Goal: Information Seeking & Learning: Learn about a topic

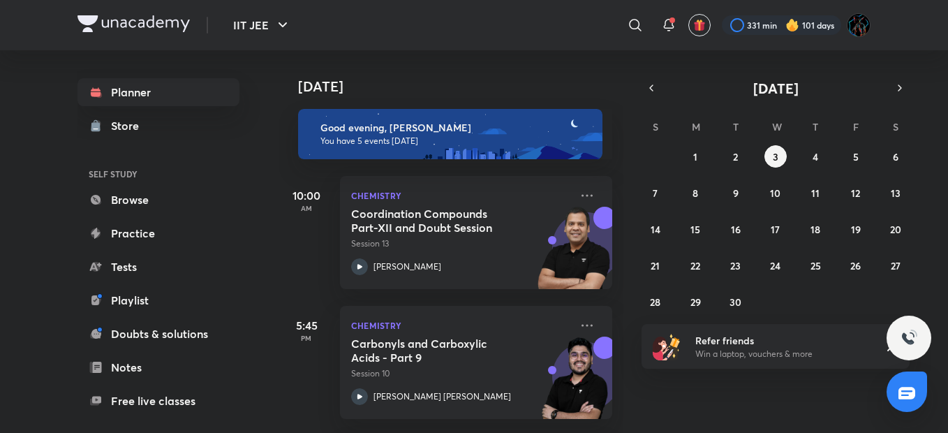
click at [737, 27] on div at bounding box center [781, 25] width 119 height 20
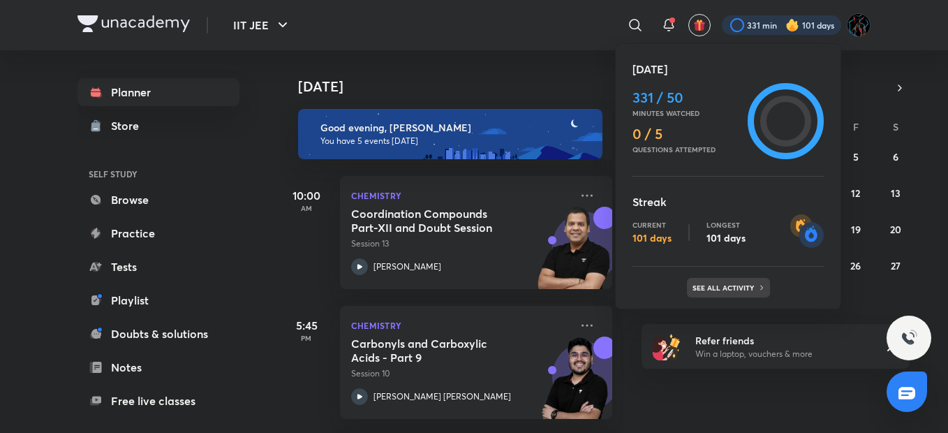
click at [730, 294] on div "See all activity" at bounding box center [728, 288] width 83 height 20
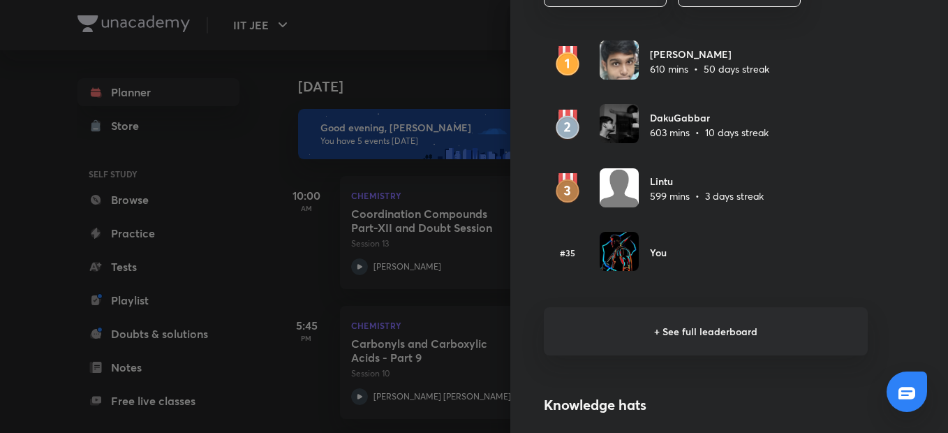
scroll to position [833, 0]
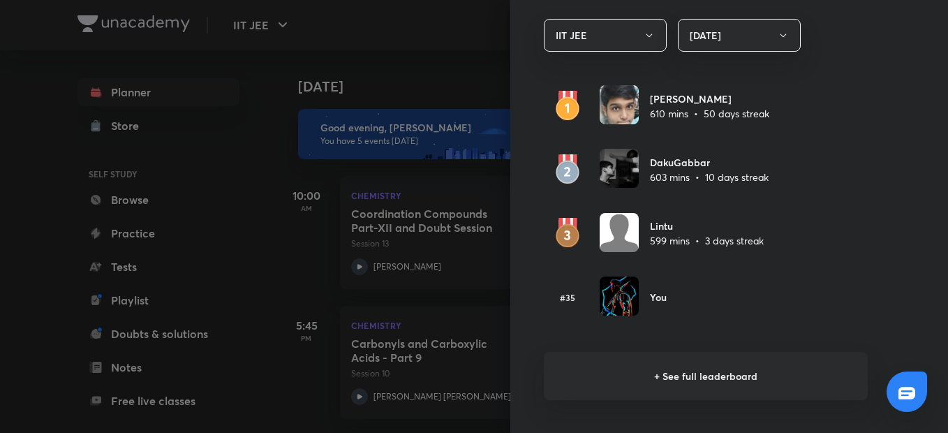
click at [651, 353] on h6 "+ See full leaderboard" at bounding box center [706, 376] width 324 height 48
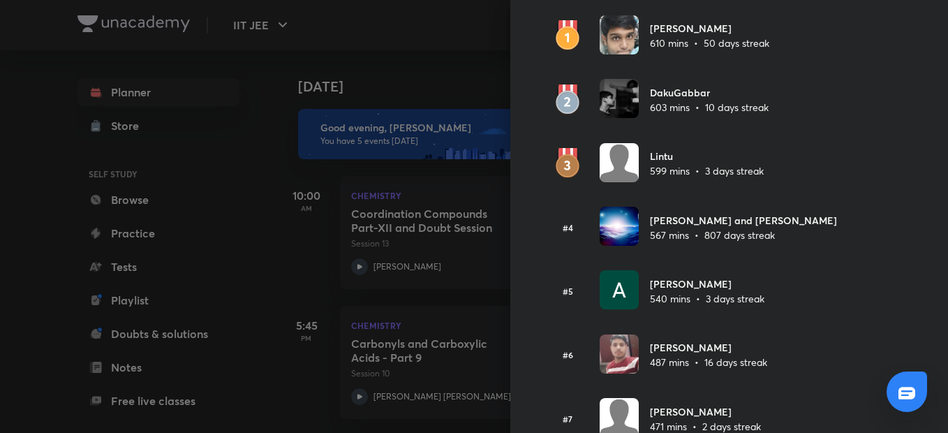
scroll to position [95, 0]
click at [443, 60] on div at bounding box center [474, 216] width 948 height 433
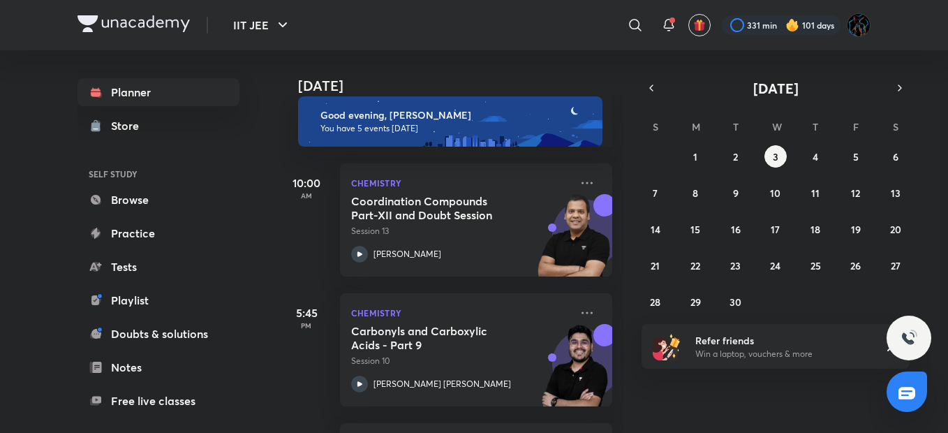
scroll to position [0, 0]
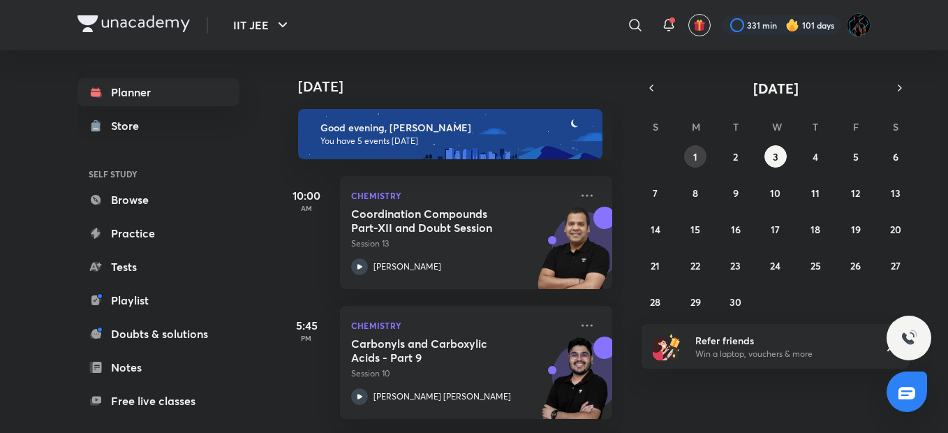
click at [700, 160] on button "1" at bounding box center [695, 156] width 22 height 22
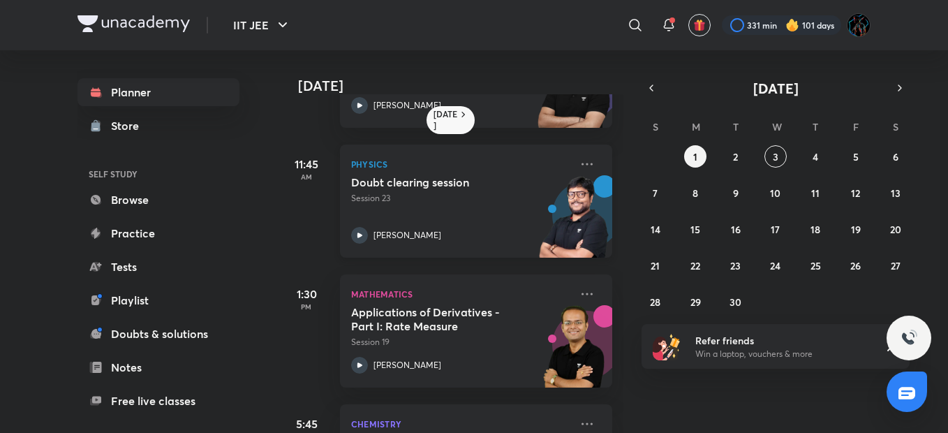
scroll to position [107, 0]
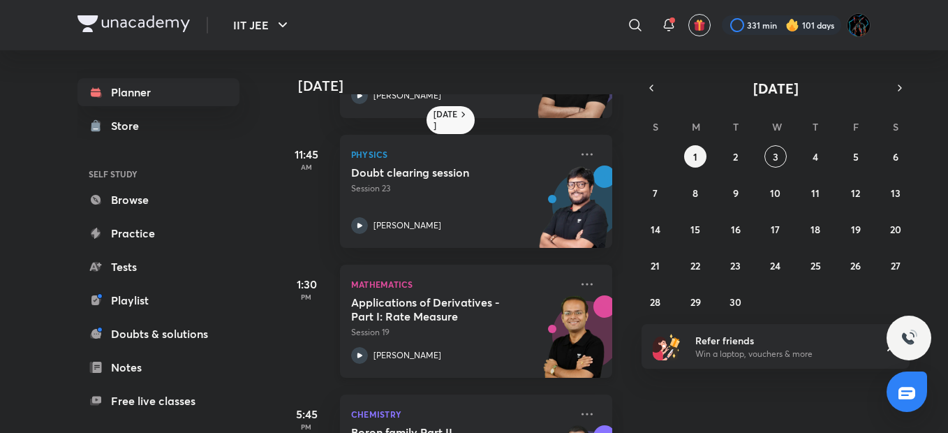
click at [524, 341] on div "Applications of Derivatives - Part I: Rate Measure Session 19 Vineet Loomba" at bounding box center [460, 329] width 219 height 68
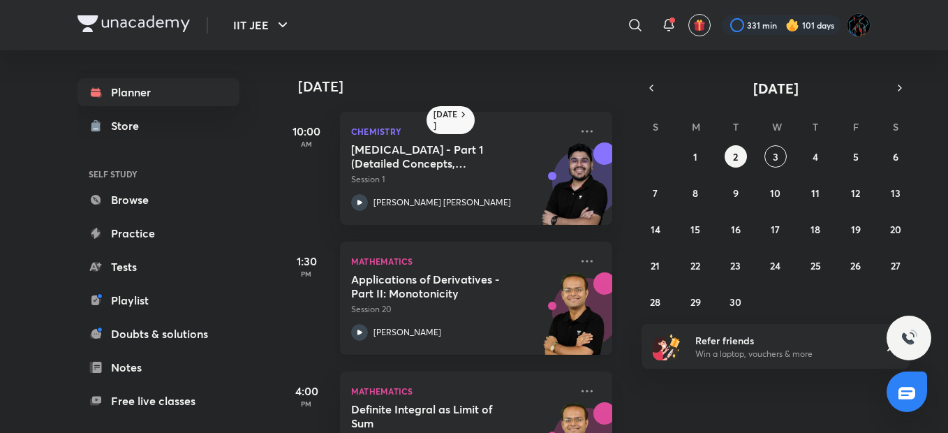
click at [434, 306] on p "Session 20" at bounding box center [460, 309] width 219 height 13
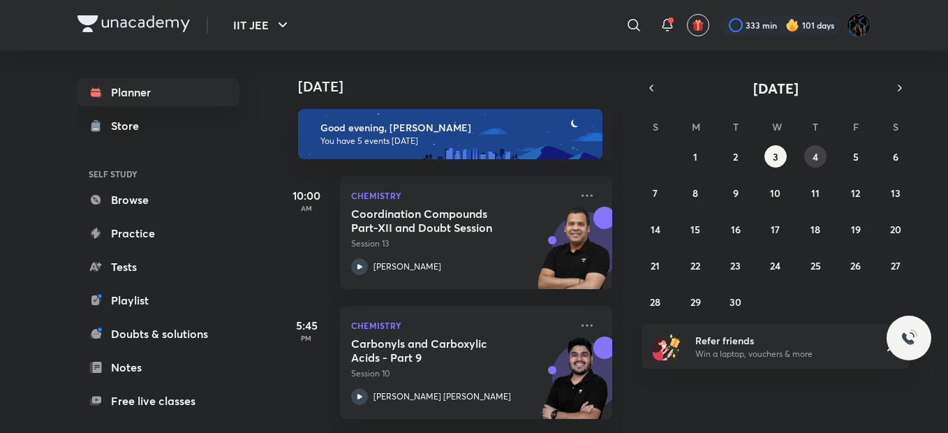
click at [813, 156] on abbr "4" at bounding box center [816, 156] width 6 height 13
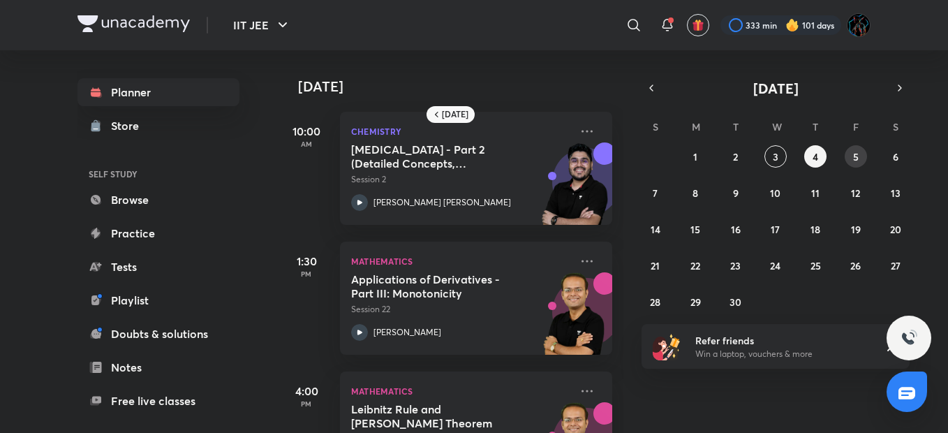
click at [851, 156] on button "5" at bounding box center [856, 156] width 22 height 22
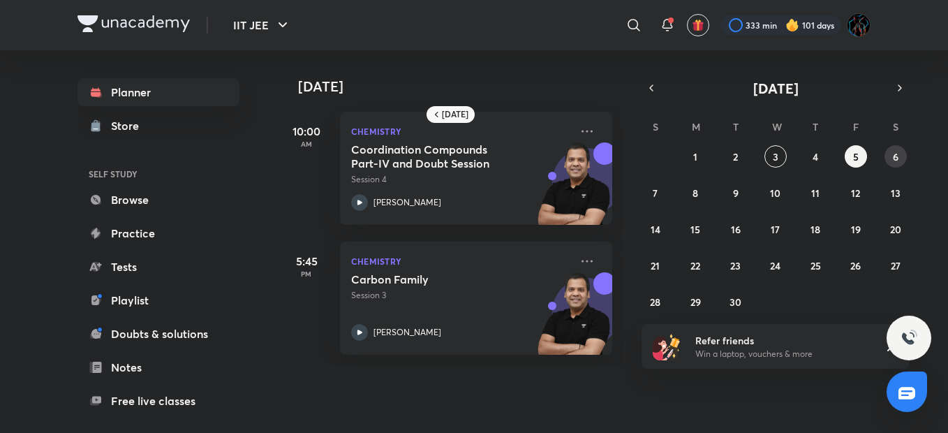
click at [892, 156] on button "6" at bounding box center [896, 156] width 22 height 22
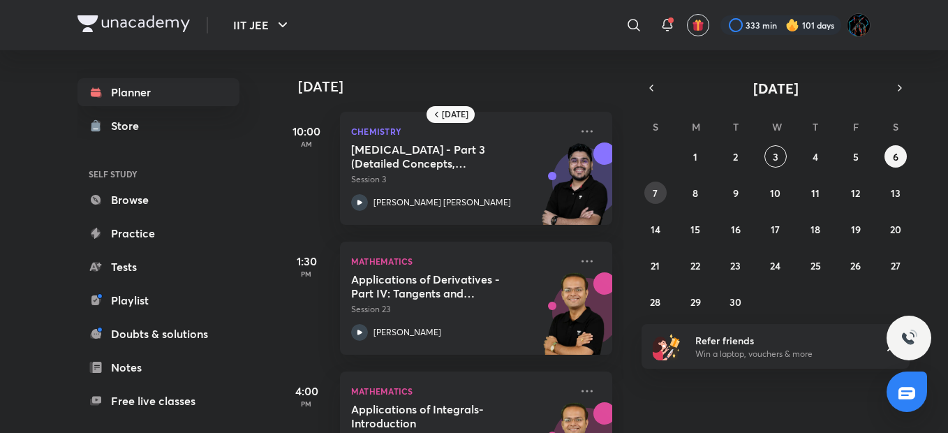
click at [651, 187] on button "7" at bounding box center [655, 193] width 22 height 22
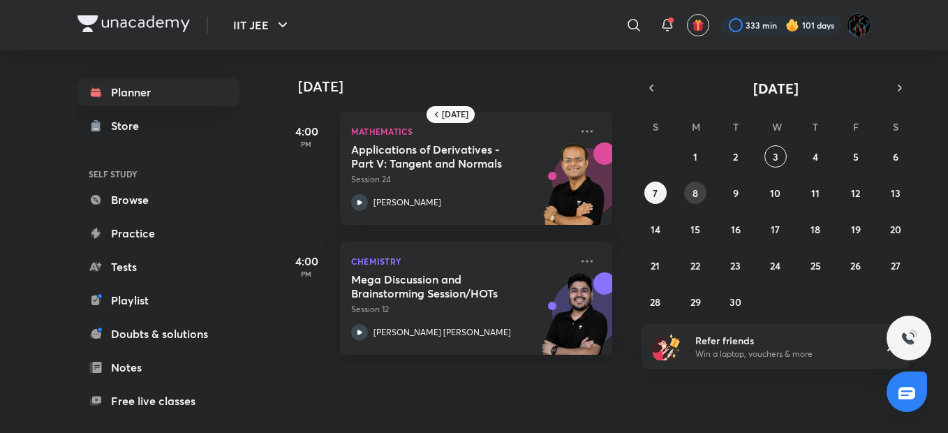
click at [697, 187] on abbr "8" at bounding box center [696, 192] width 6 height 13
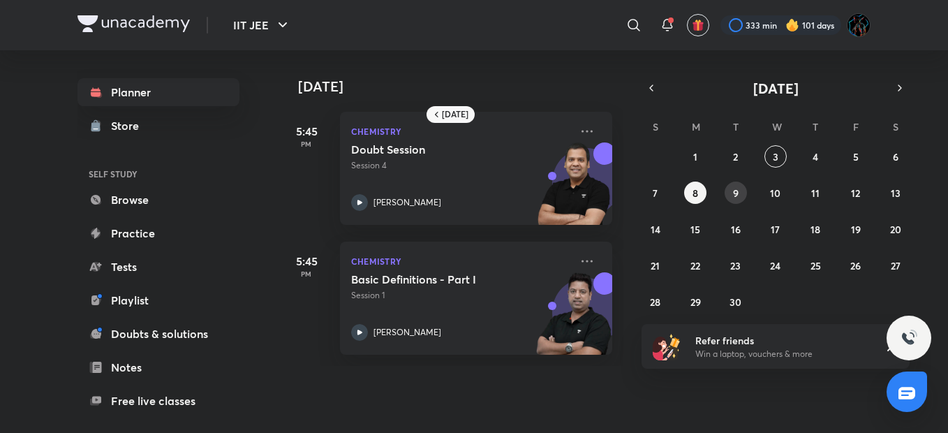
click at [744, 195] on button "9" at bounding box center [736, 193] width 22 height 22
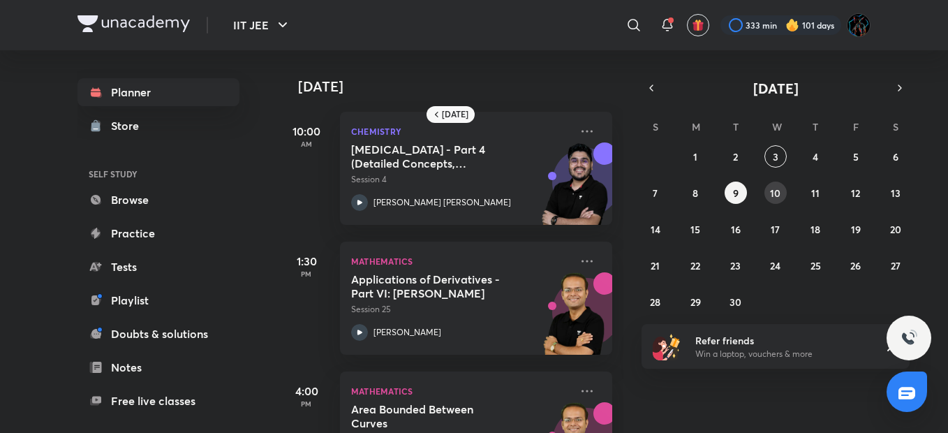
click at [771, 191] on abbr "10" at bounding box center [775, 192] width 10 height 13
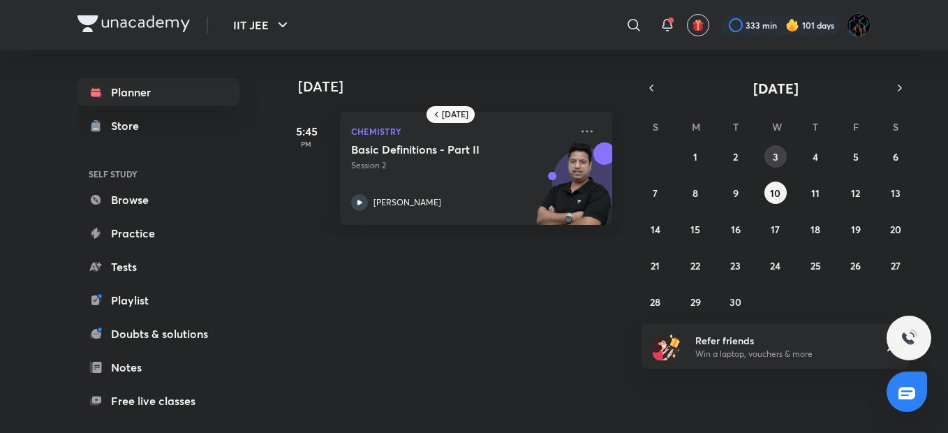
click at [785, 154] on button "3" at bounding box center [775, 156] width 22 height 22
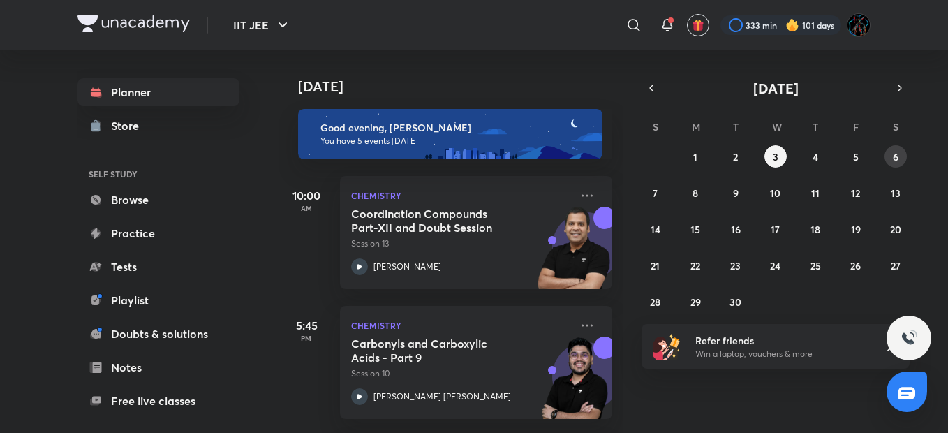
click at [901, 160] on button "6" at bounding box center [896, 156] width 22 height 22
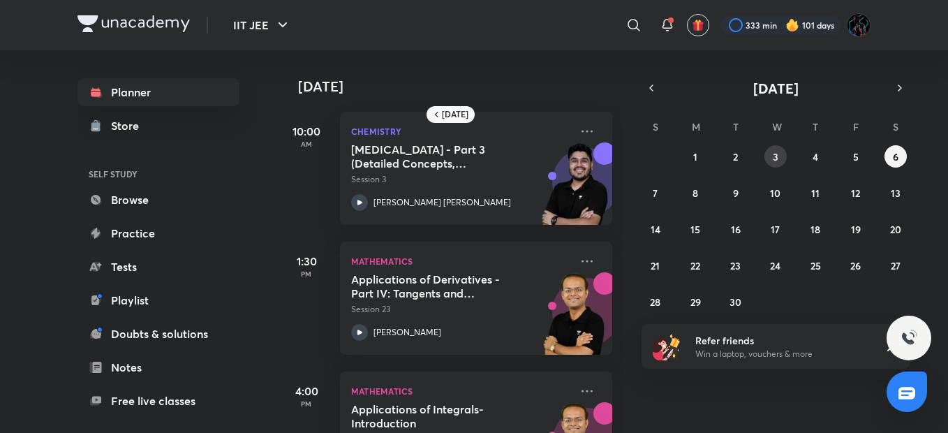
drag, startPoint x: 776, startPoint y: 140, endPoint x: 776, endPoint y: 151, distance: 11.2
click at [776, 151] on div "S M T W T F S 31 1 2 3 4 5 6 7 8 9 10 11 12 13 14 15 16 17 18 19 20 21 22 23 24…" at bounding box center [776, 214] width 268 height 198
click at [776, 151] on abbr "3" at bounding box center [776, 156] width 6 height 13
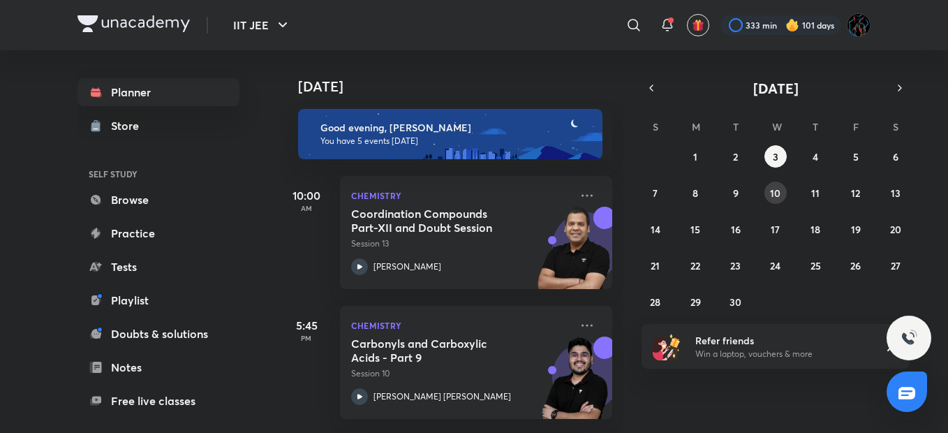
click at [776, 191] on abbr "10" at bounding box center [775, 192] width 10 height 13
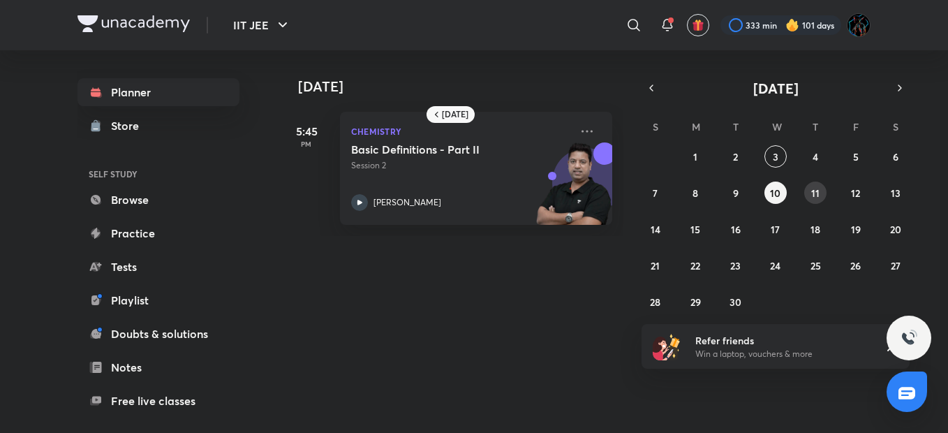
click at [814, 195] on abbr "11" at bounding box center [815, 192] width 8 height 13
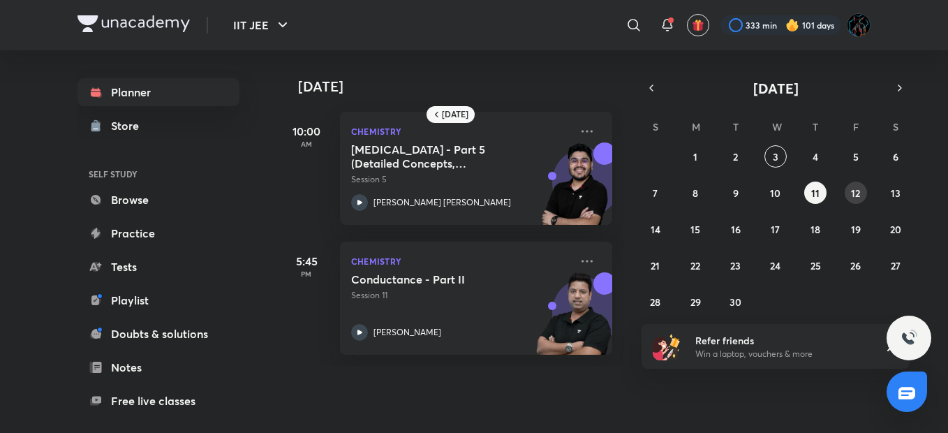
click at [858, 195] on abbr "12" at bounding box center [855, 192] width 9 height 13
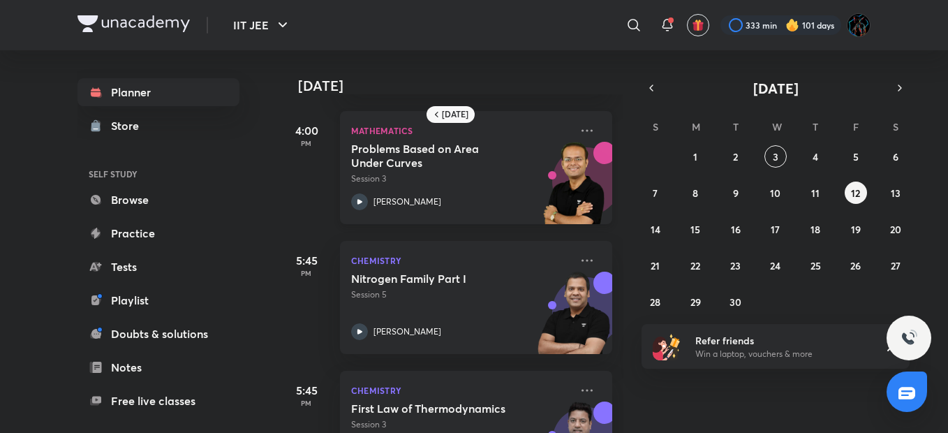
scroll to position [203, 0]
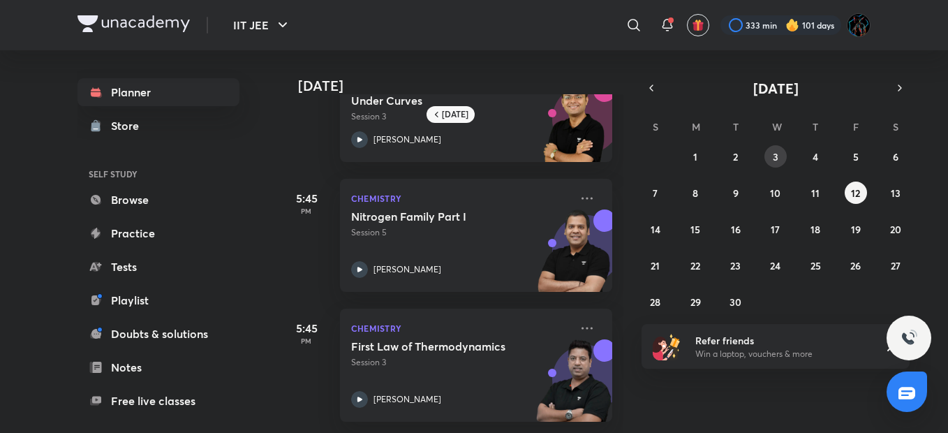
click at [783, 151] on button "3" at bounding box center [775, 156] width 22 height 22
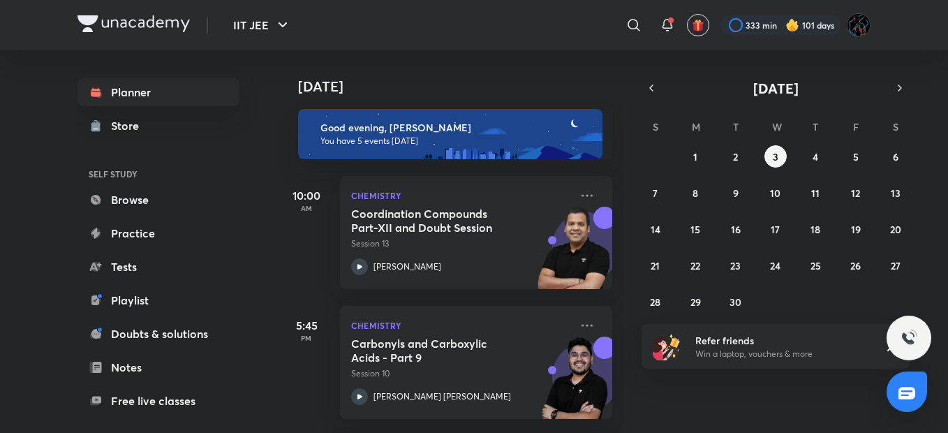
click at [538, 19] on div "​" at bounding box center [519, 25] width 257 height 34
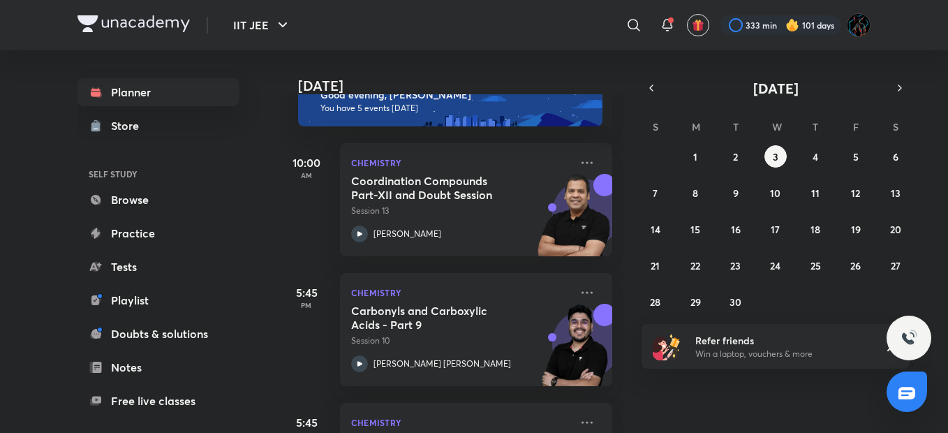
scroll to position [28, 0]
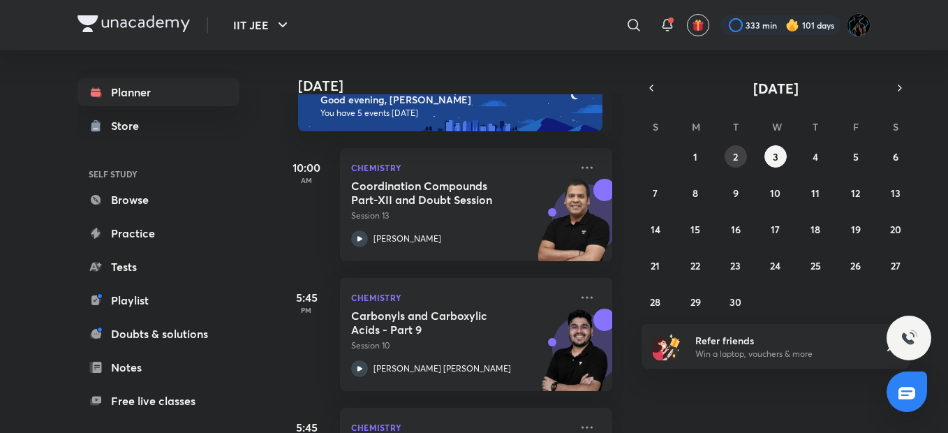
click at [741, 155] on button "2" at bounding box center [736, 156] width 22 height 22
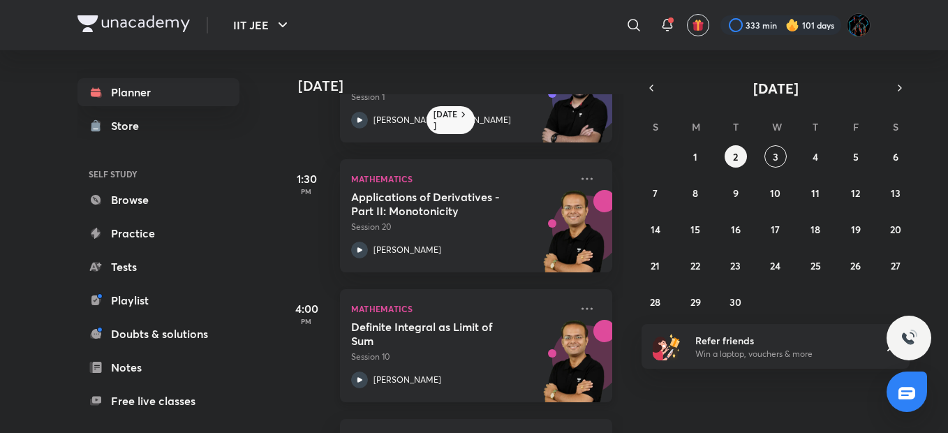
scroll to position [40, 0]
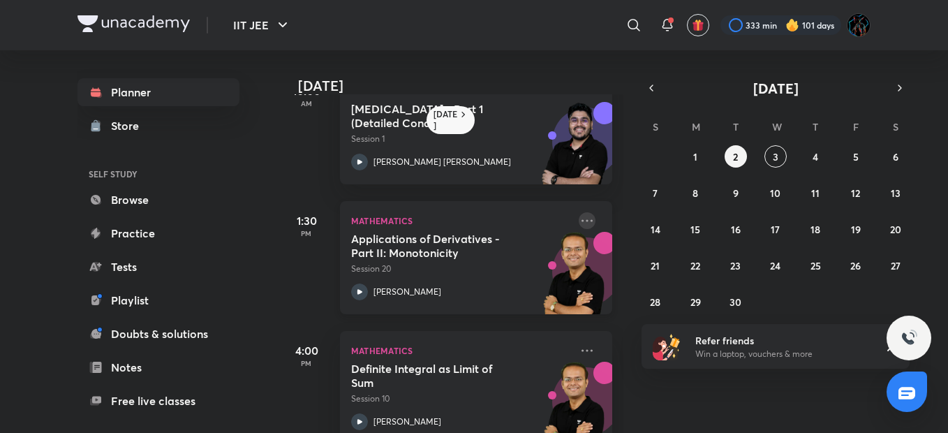
click at [579, 218] on icon at bounding box center [587, 220] width 17 height 17
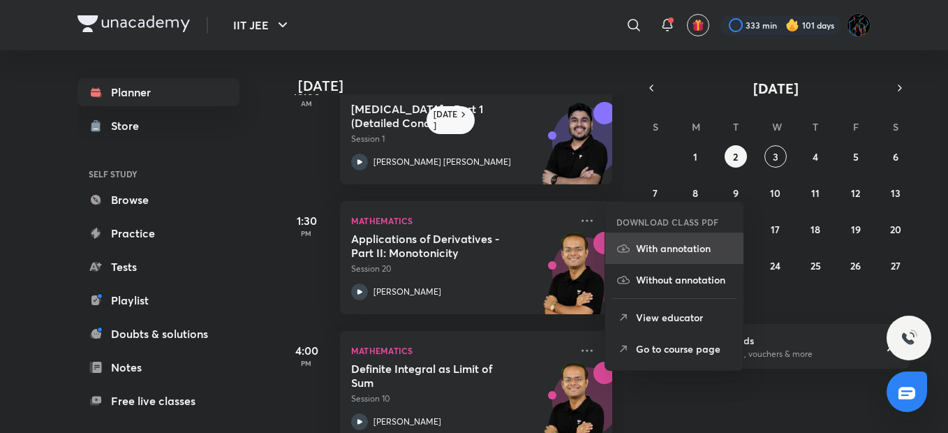
click at [664, 245] on p "With annotation" at bounding box center [684, 248] width 96 height 15
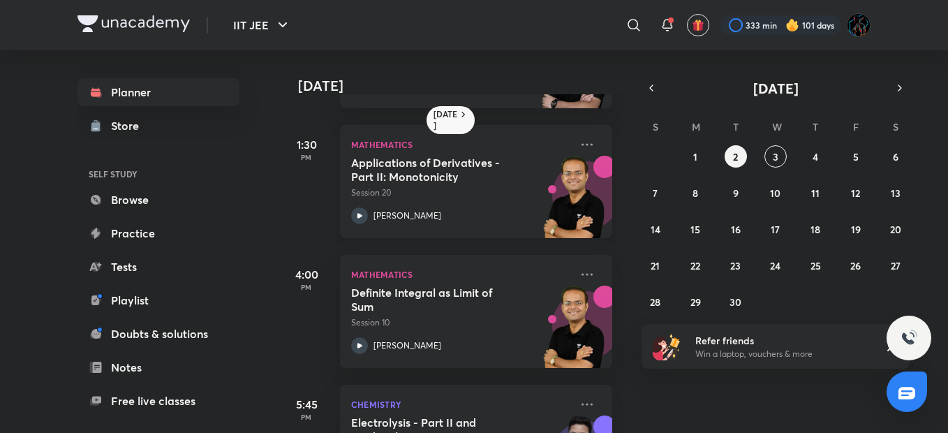
scroll to position [203, 0]
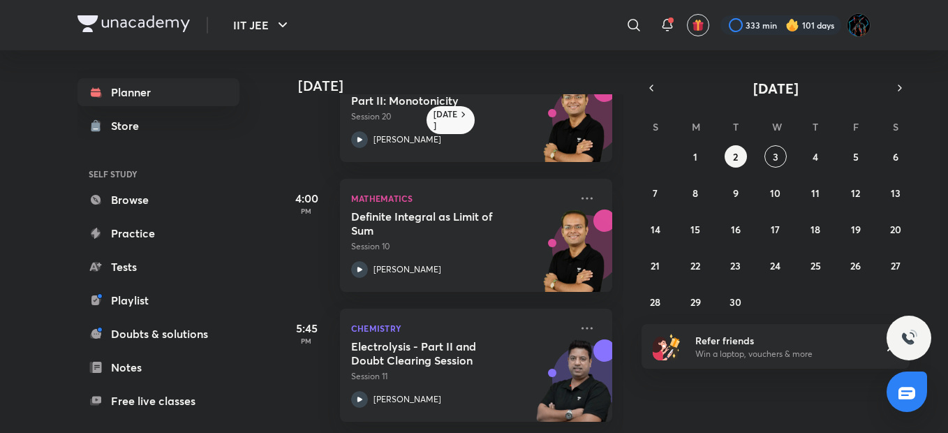
click at [492, 19] on div "​" at bounding box center [519, 25] width 257 height 34
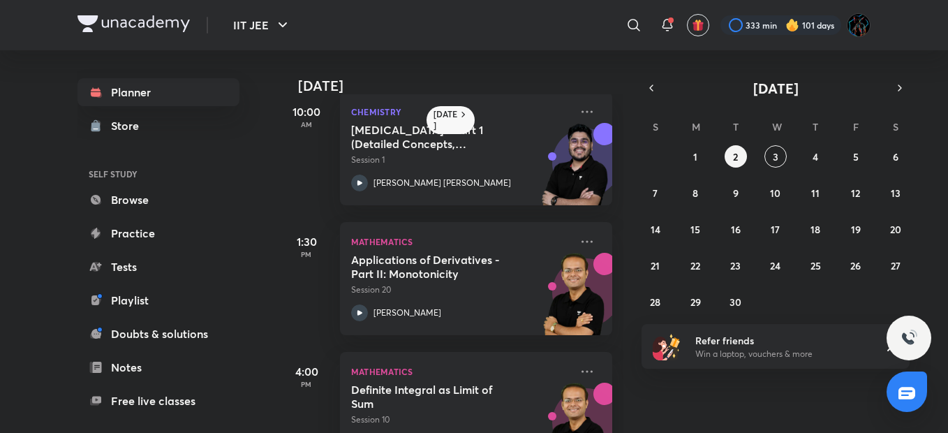
scroll to position [0, 0]
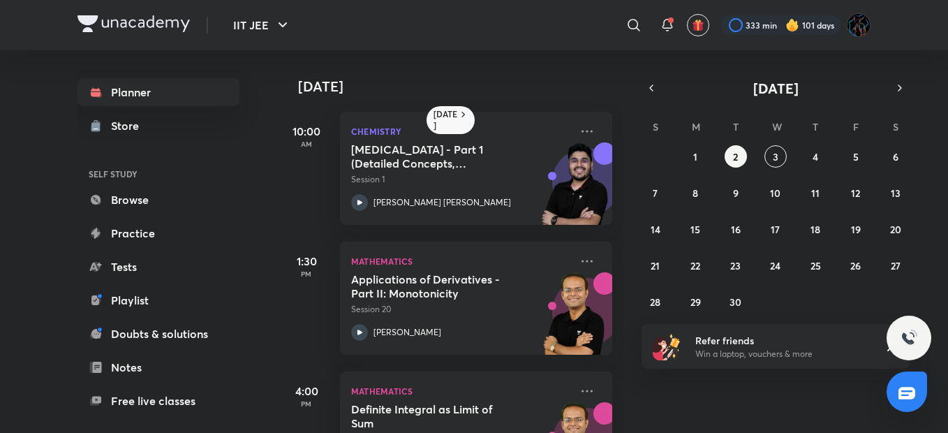
click at [573, 27] on div "​" at bounding box center [519, 25] width 257 height 34
click at [535, 29] on div "​" at bounding box center [519, 25] width 257 height 34
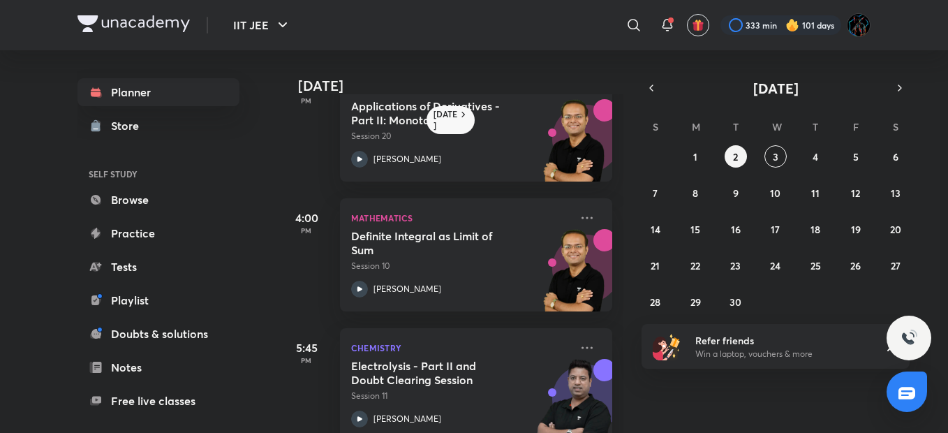
scroll to position [203, 0]
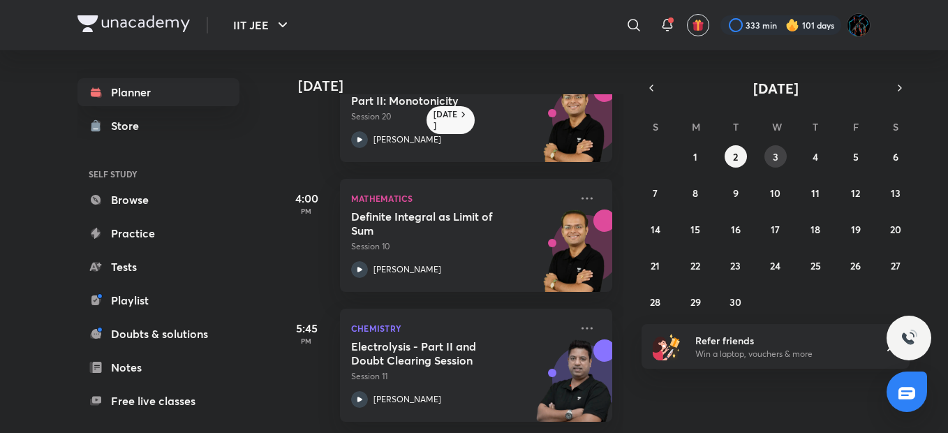
click at [772, 154] on button "3" at bounding box center [775, 156] width 22 height 22
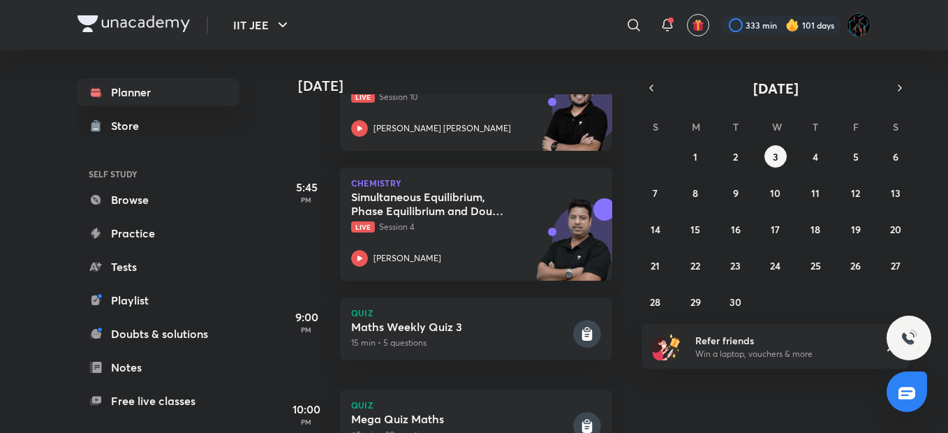
scroll to position [274, 0]
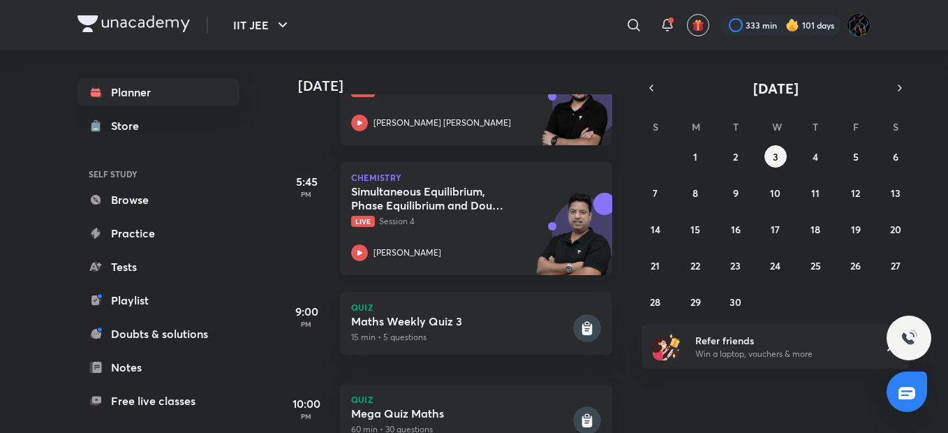
click at [483, 209] on h5 "Simultaneous Equilibrium, Phase Equilibrium and Doubt Clearing Session" at bounding box center [438, 198] width 174 height 28
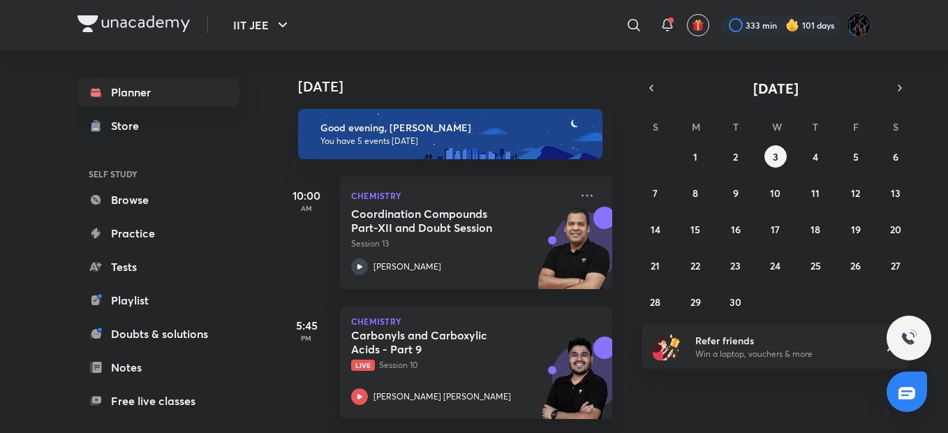
click at [519, 36] on div "​" at bounding box center [519, 25] width 257 height 34
click at [548, 34] on div "​" at bounding box center [519, 25] width 257 height 34
